Goal: Transaction & Acquisition: Purchase product/service

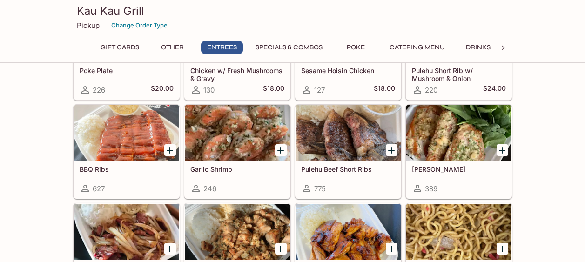
scroll to position [515, 0]
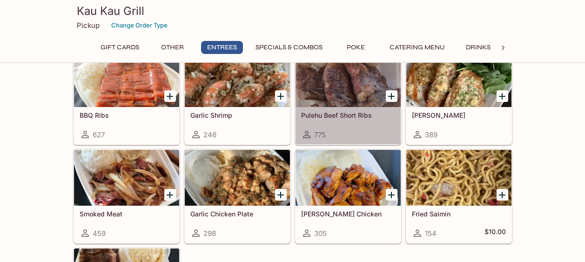
drag, startPoint x: 351, startPoint y: 107, endPoint x: 343, endPoint y: 95, distance: 14.9
click at [343, 95] on div at bounding box center [348, 79] width 105 height 56
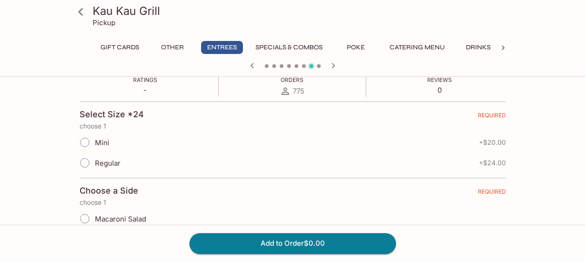
scroll to position [186, 0]
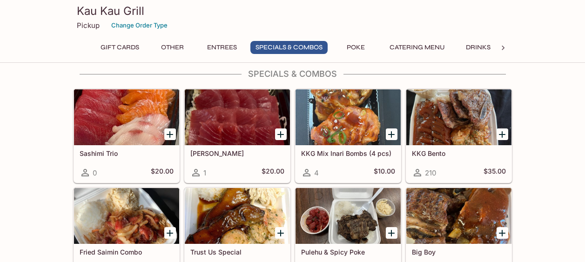
scroll to position [994, 0]
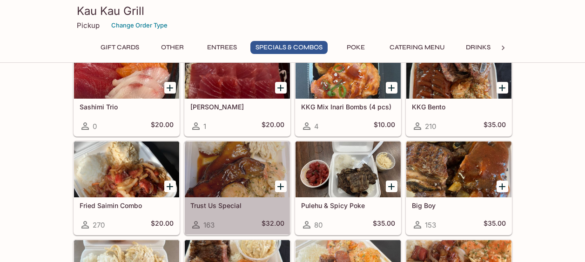
click at [246, 162] on div at bounding box center [237, 170] width 105 height 56
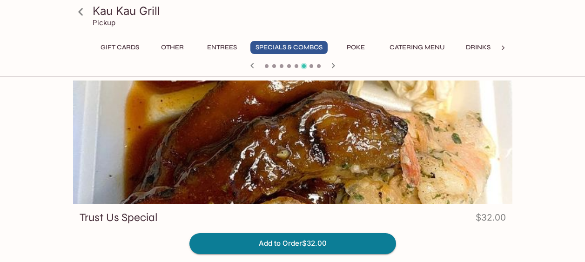
scroll to position [188, 0]
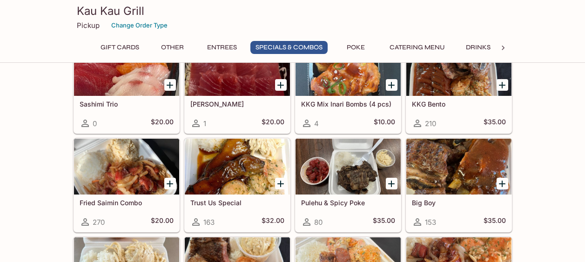
scroll to position [950, 0]
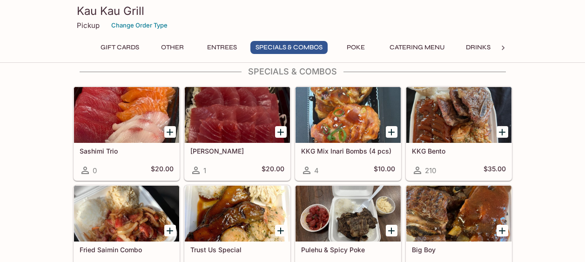
click at [453, 118] on div at bounding box center [458, 115] width 105 height 56
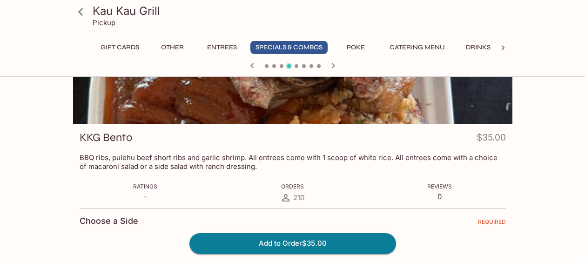
scroll to position [94, 0]
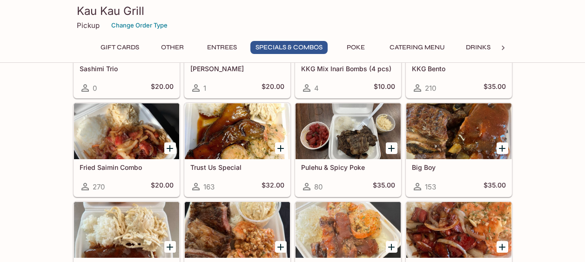
scroll to position [1208, 0]
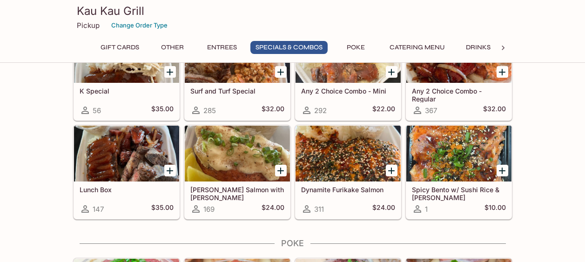
click at [95, 164] on div at bounding box center [126, 154] width 105 height 56
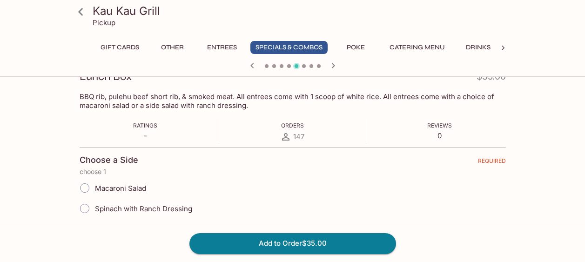
scroll to position [47, 0]
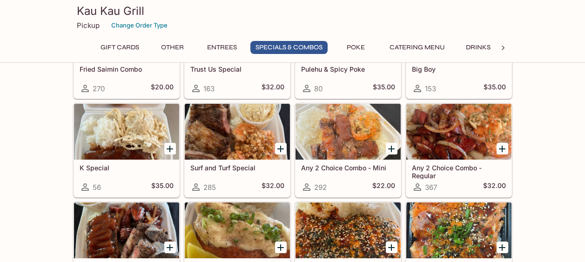
scroll to position [1178, 0]
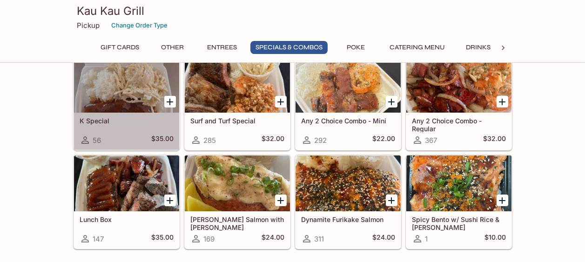
click at [86, 106] on div at bounding box center [126, 85] width 105 height 56
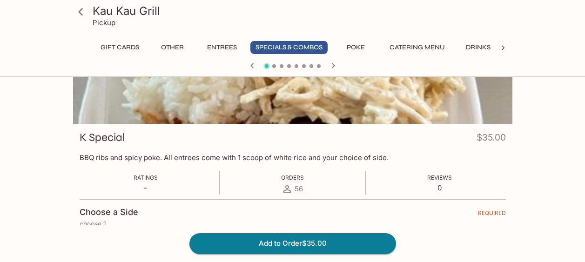
scroll to position [140, 0]
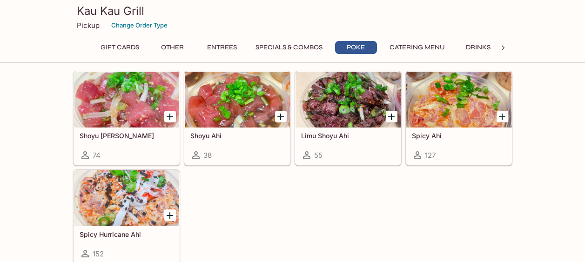
scroll to position [1535, 0]
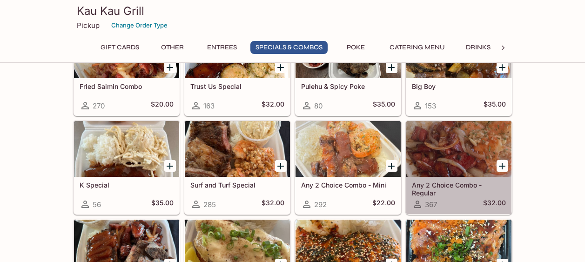
click at [455, 152] on div at bounding box center [458, 149] width 105 height 56
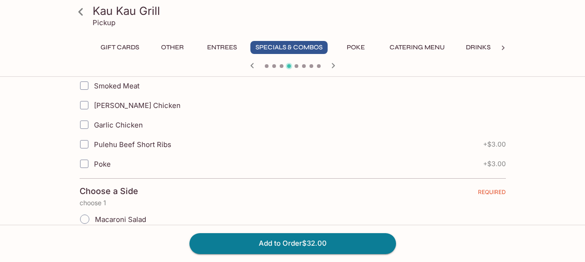
scroll to position [235, 0]
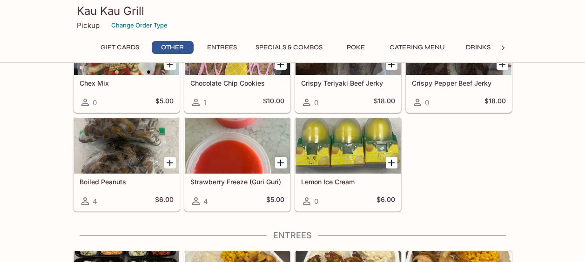
scroll to position [515, 0]
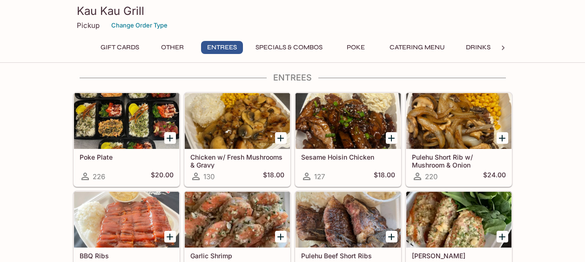
click at [107, 138] on div at bounding box center [126, 121] width 105 height 56
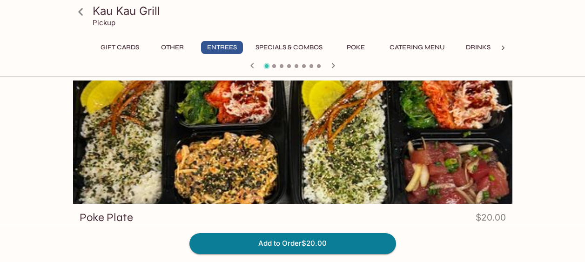
scroll to position [94, 0]
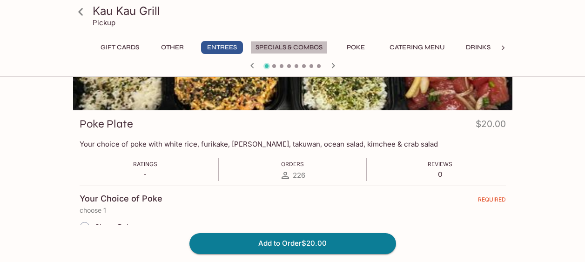
click at [311, 46] on button "Specials & Combos" at bounding box center [288, 47] width 77 height 13
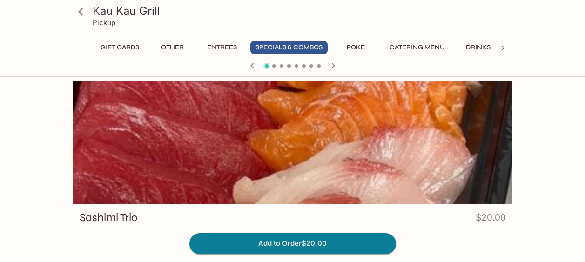
scroll to position [156, 0]
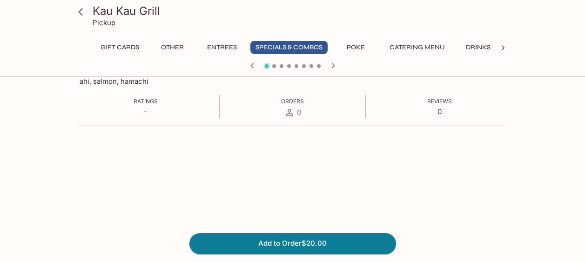
click at [95, 2] on div "Kau Kau Grill Pickup" at bounding box center [292, 18] width 447 height 37
click at [83, 12] on icon at bounding box center [81, 12] width 16 height 16
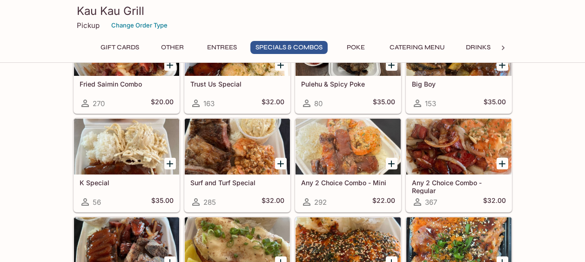
scroll to position [1124, 0]
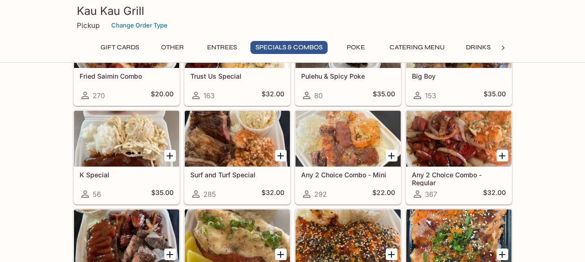
click at [340, 137] on div at bounding box center [348, 139] width 105 height 56
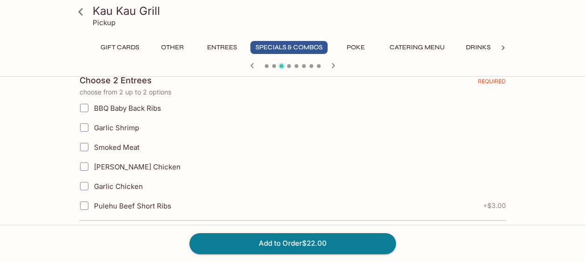
scroll to position [235, 0]
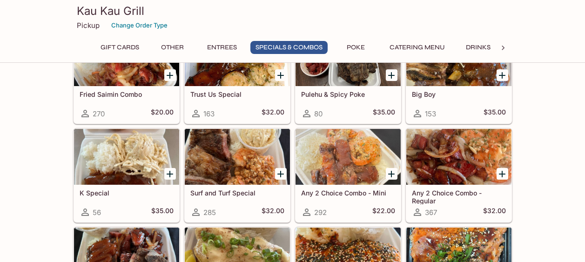
scroll to position [1131, 0]
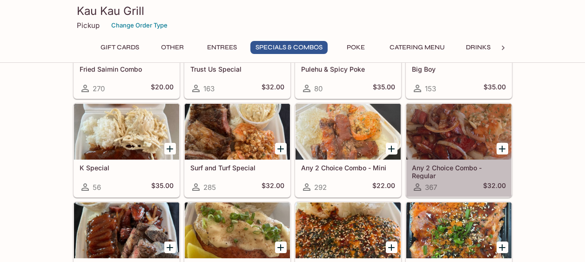
click at [476, 133] on div at bounding box center [458, 132] width 105 height 56
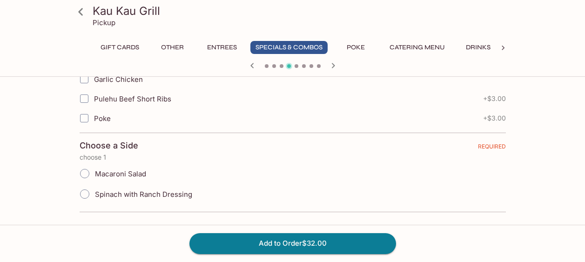
scroll to position [329, 0]
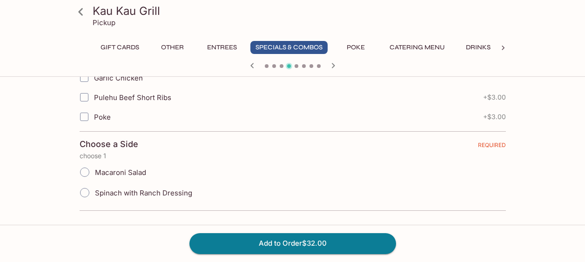
click at [88, 115] on input "Poke" at bounding box center [84, 117] width 19 height 19
checkbox input "true"
click at [360, 47] on button "Poke" at bounding box center [356, 47] width 42 height 13
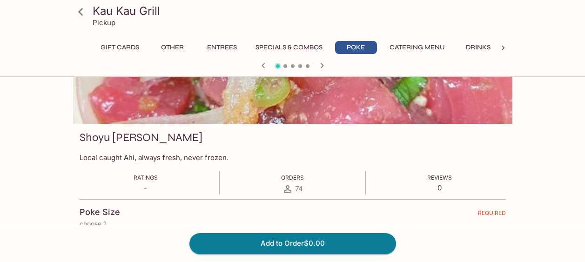
scroll to position [0, 0]
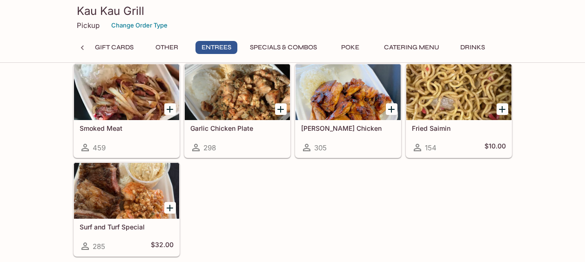
scroll to position [554, 0]
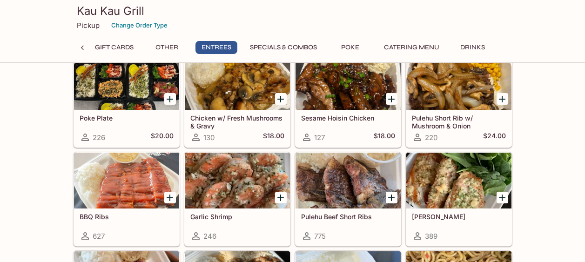
click at [111, 90] on div at bounding box center [126, 82] width 105 height 56
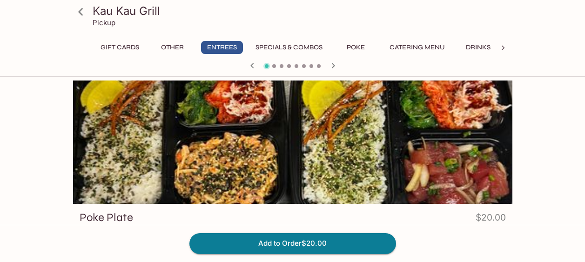
scroll to position [234, 0]
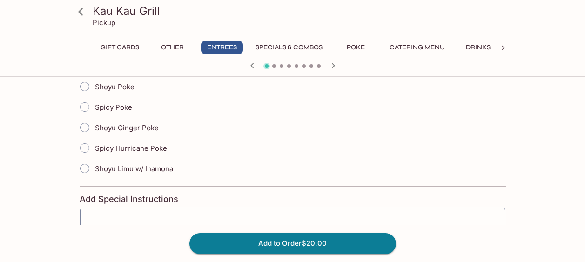
click at [73, 2] on div at bounding box center [80, 11] width 23 height 23
click at [76, 10] on icon at bounding box center [81, 12] width 16 height 16
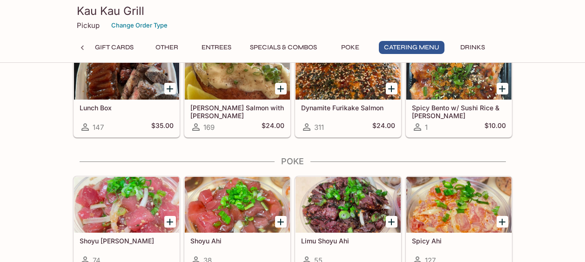
scroll to position [1398, 0]
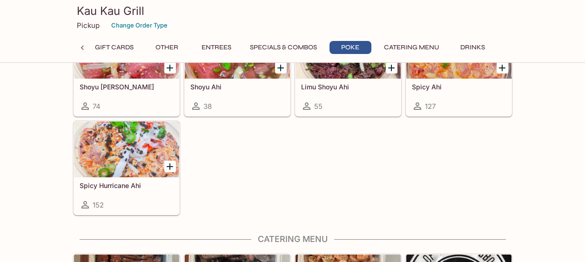
click at [158, 140] on div at bounding box center [126, 150] width 105 height 56
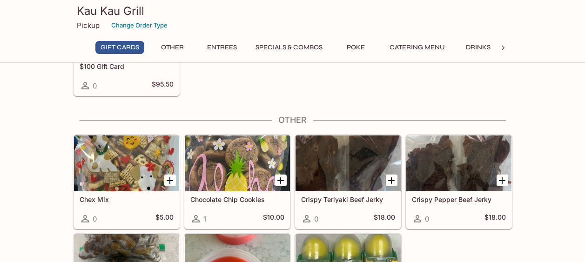
scroll to position [429, 0]
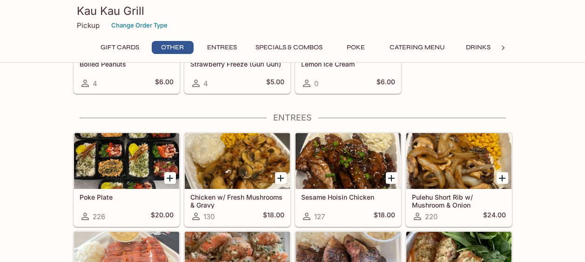
click at [133, 162] on div at bounding box center [126, 161] width 105 height 56
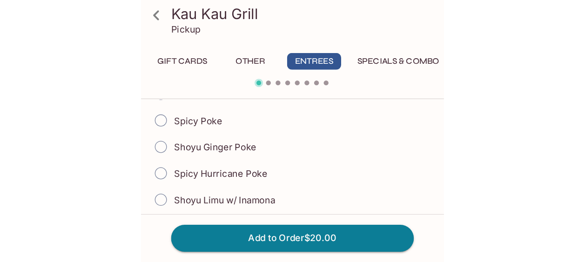
scroll to position [258, 0]
